Goal: Use online tool/utility: Utilize a website feature to perform a specific function

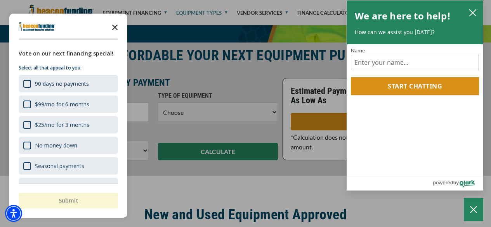
click at [116, 26] on polygon "Close the survey" at bounding box center [115, 27] width 6 height 6
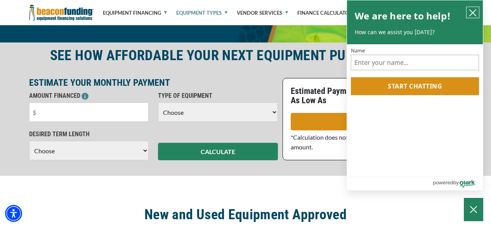
click at [474, 11] on icon "close chatbox" at bounding box center [473, 13] width 6 height 6
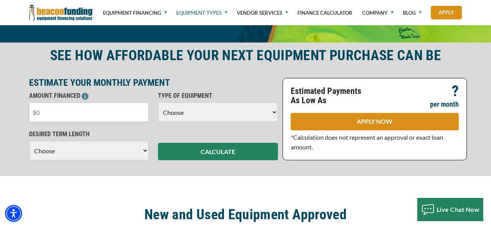
click at [120, 114] on input "text" at bounding box center [89, 111] width 120 height 19
type input "$75,000"
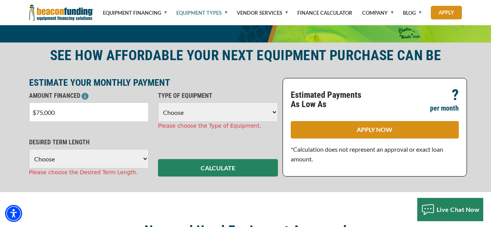
click at [224, 115] on select "Choose Backhoe Boom/Bucket Truck Chipper Commercial Mower Crane DTG/DTF Printin…" at bounding box center [218, 111] width 120 height 19
select select "9"
click at [158, 102] on select "Choose Backhoe Boom/Bucket Truck Chipper Commercial Mower Crane DTG/DTF Printin…" at bounding box center [218, 111] width 120 height 19
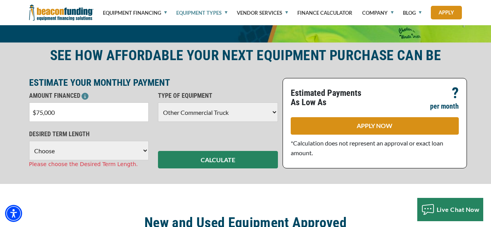
click at [130, 149] on select "Choose 36 Months 48 Months 60 Months" at bounding box center [89, 150] width 120 height 19
select select "60"
click at [29, 141] on select "Choose 36 Months 48 Months 60 Months" at bounding box center [89, 150] width 120 height 19
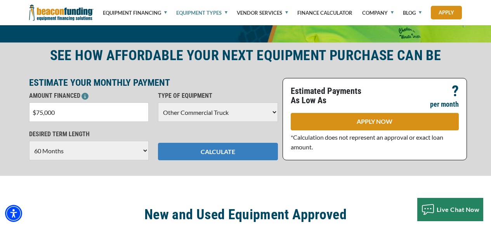
click at [193, 158] on button "CALCULATE" at bounding box center [218, 151] width 120 height 17
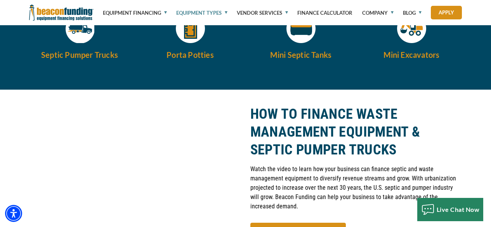
scroll to position [916, 0]
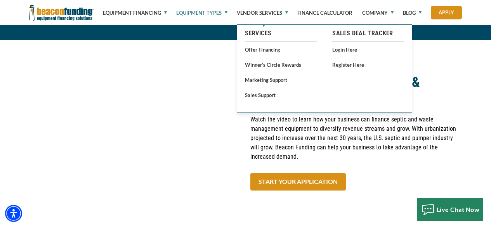
click at [445, 159] on div "HOW TO FINANCE WASTE MANAGEMENT EQUIPMENT & SEPTIC PUMPER TRUCKS Watch the vide…" at bounding box center [356, 127] width 221 height 143
click at [443, 156] on div "HOW TO FINANCE WASTE MANAGEMENT EQUIPMENT & SEPTIC PUMPER TRUCKS Watch the vide…" at bounding box center [356, 127] width 221 height 143
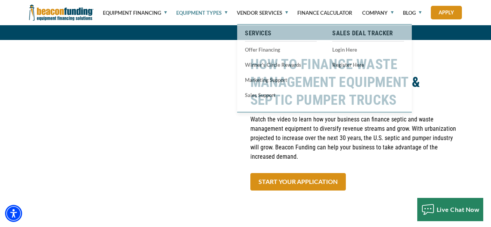
click at [451, 58] on h2 "HOW TO FINANCE WASTE MANAGEMENT EQUIPMENT & SEPTIC PUMPER TRUCKS" at bounding box center [356, 83] width 212 height 54
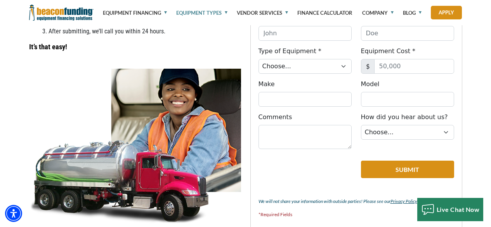
scroll to position [355, 0]
